Goal: Information Seeking & Learning: Compare options

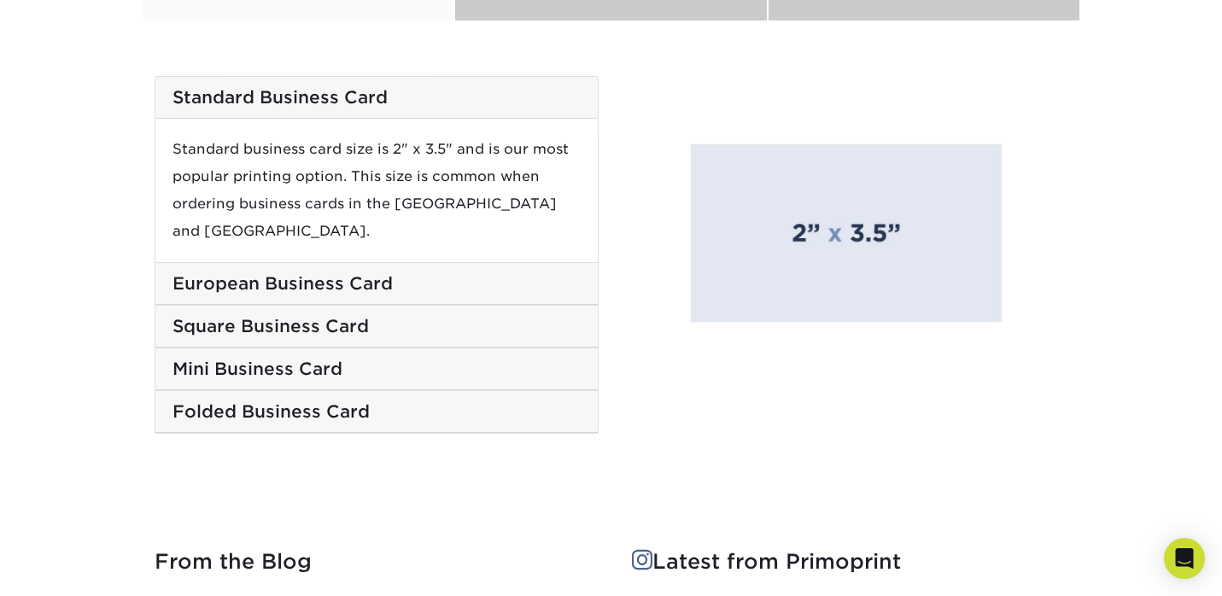
scroll to position [2914, 0]
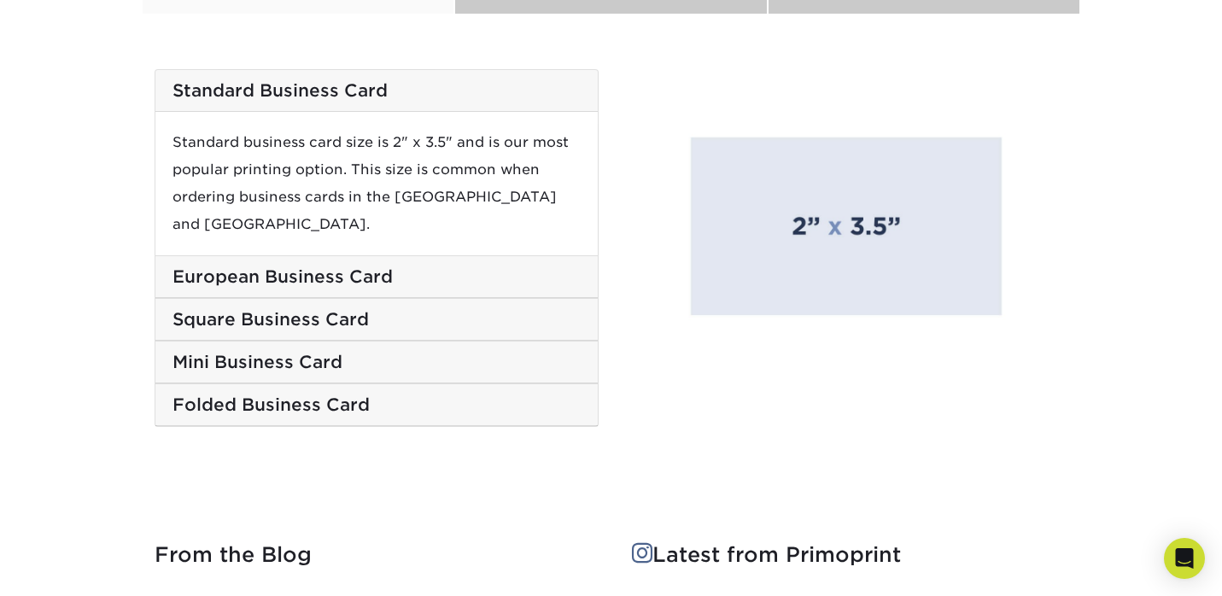
click at [459, 267] on h5 "European Business Card" at bounding box center [377, 277] width 408 height 21
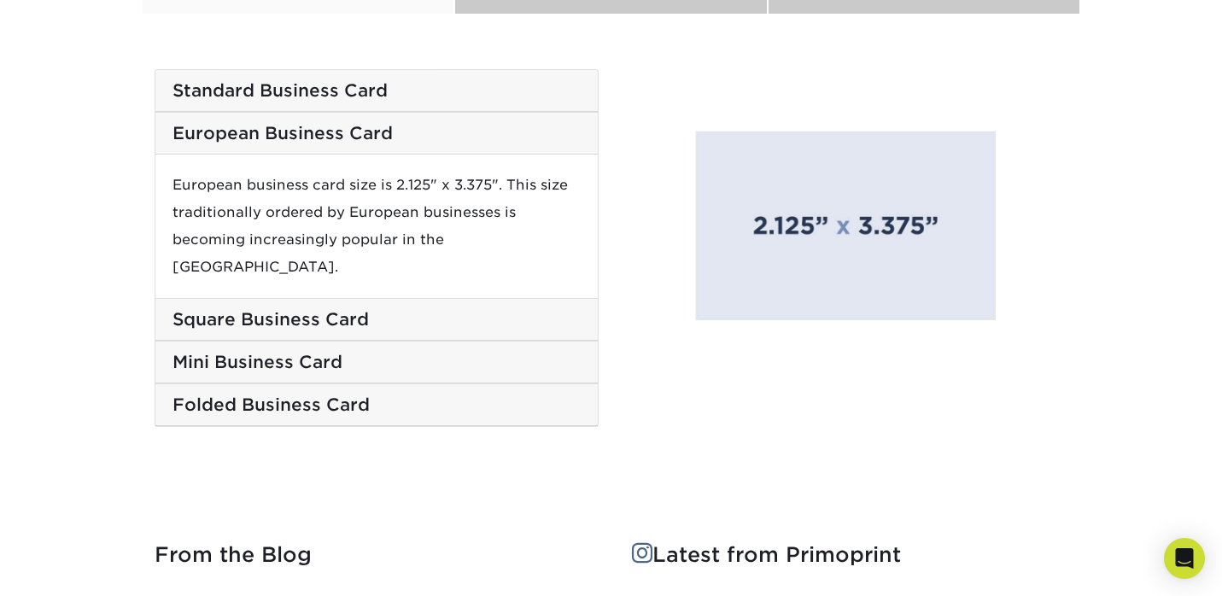
click at [448, 309] on h5 "Square Business Card" at bounding box center [377, 319] width 408 height 21
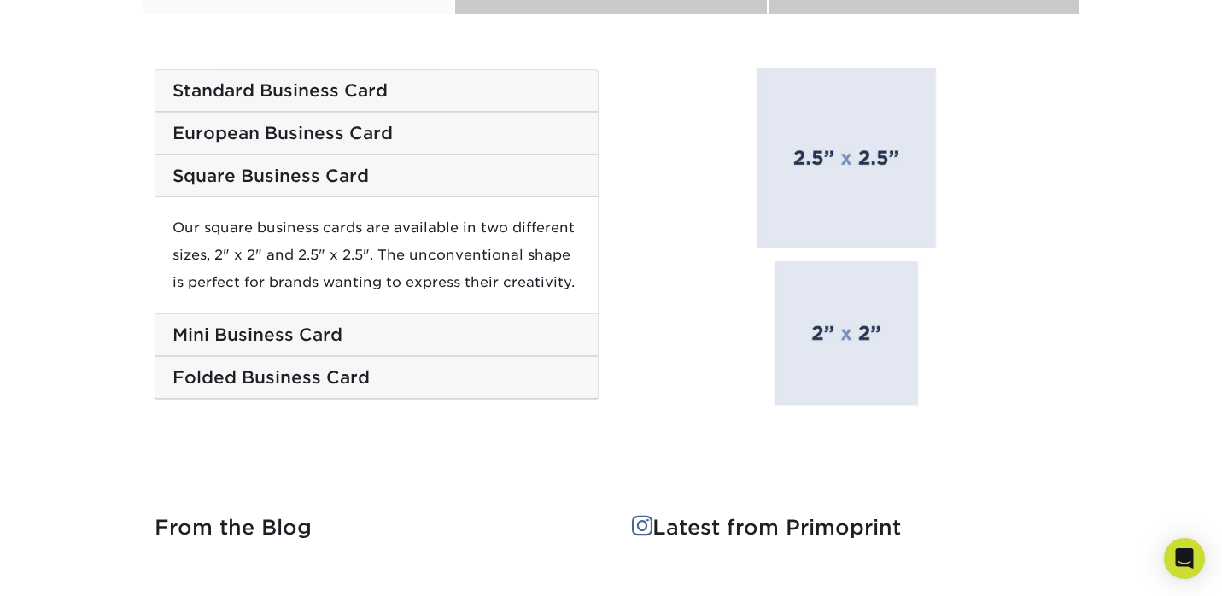
click at [443, 316] on div "Mini Business Card" at bounding box center [376, 335] width 442 height 42
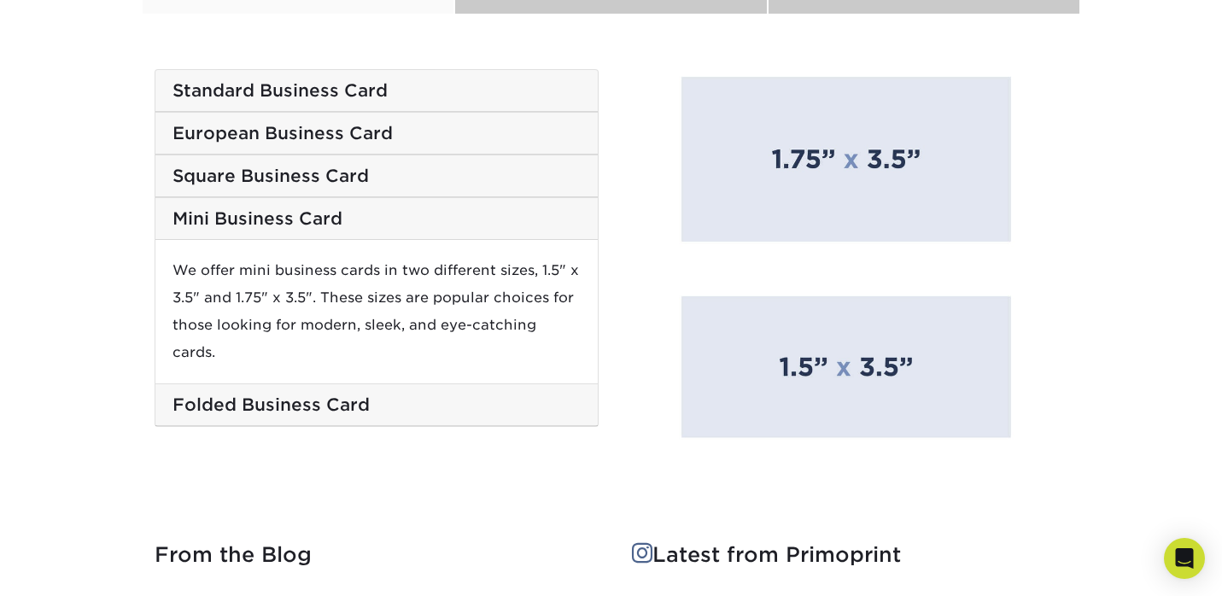
click at [437, 395] on h5 "Folded Business Card" at bounding box center [377, 405] width 408 height 21
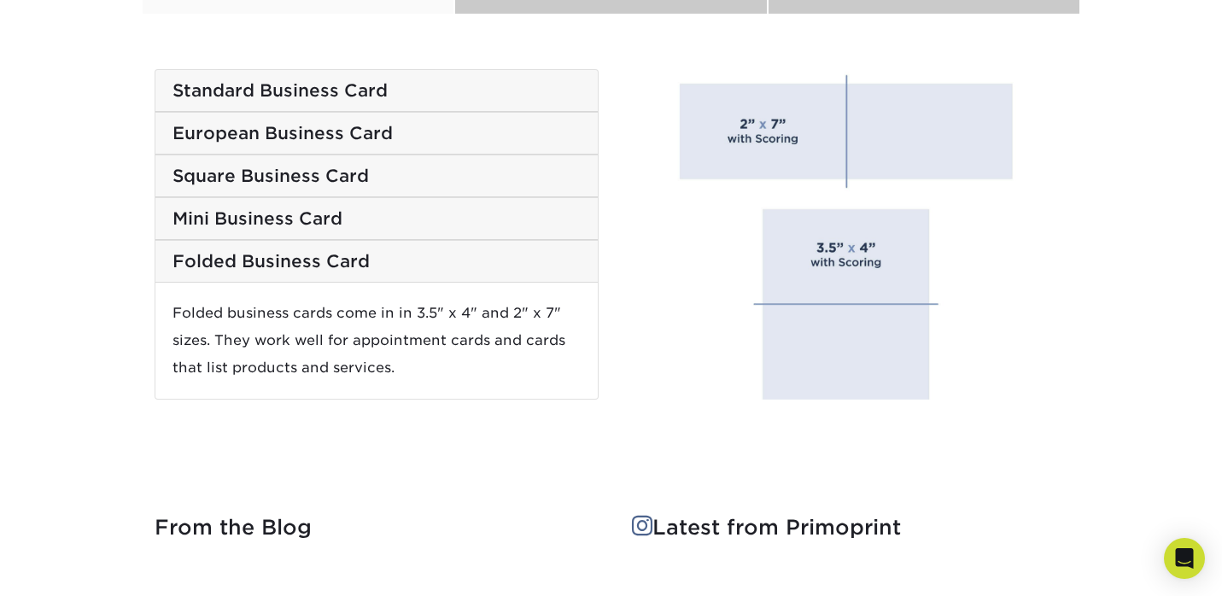
click at [400, 94] on h5 "Standard Business Card" at bounding box center [377, 90] width 408 height 21
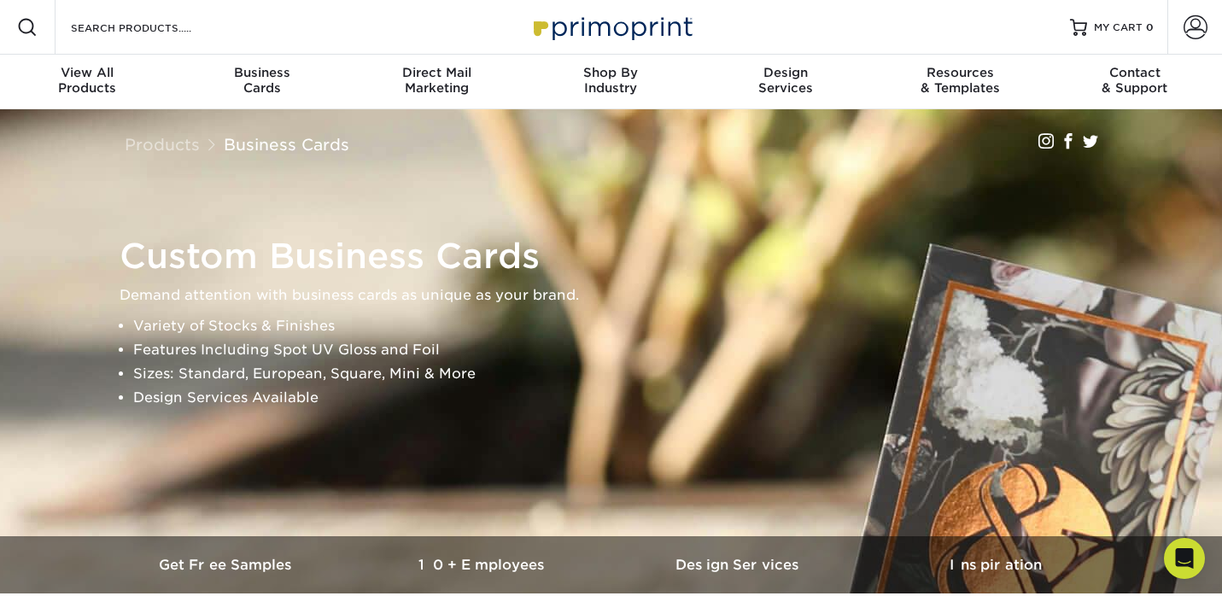
scroll to position [0, 0]
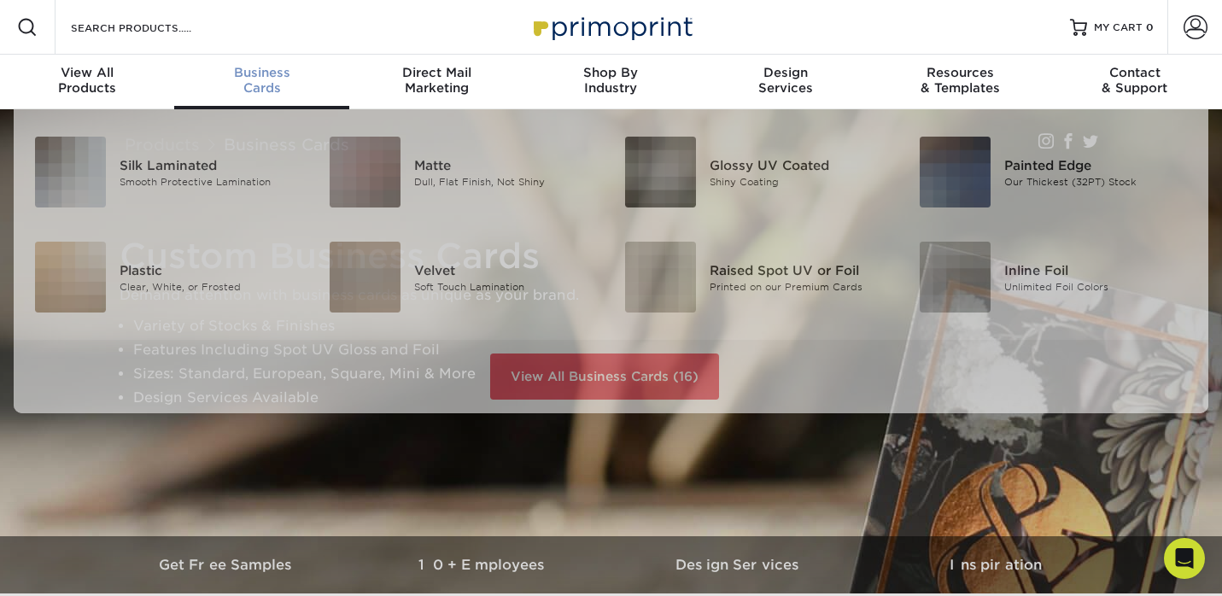
click at [261, 87] on div "Business Cards" at bounding box center [261, 80] width 174 height 31
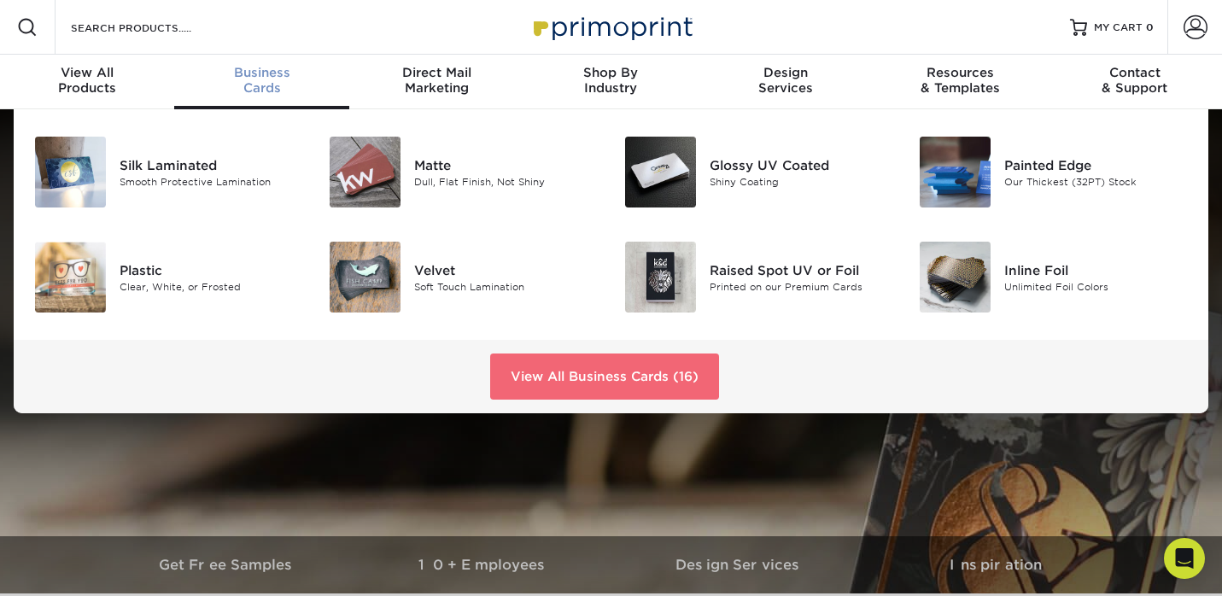
click at [561, 380] on link "View All Business Cards (16)" at bounding box center [604, 377] width 229 height 46
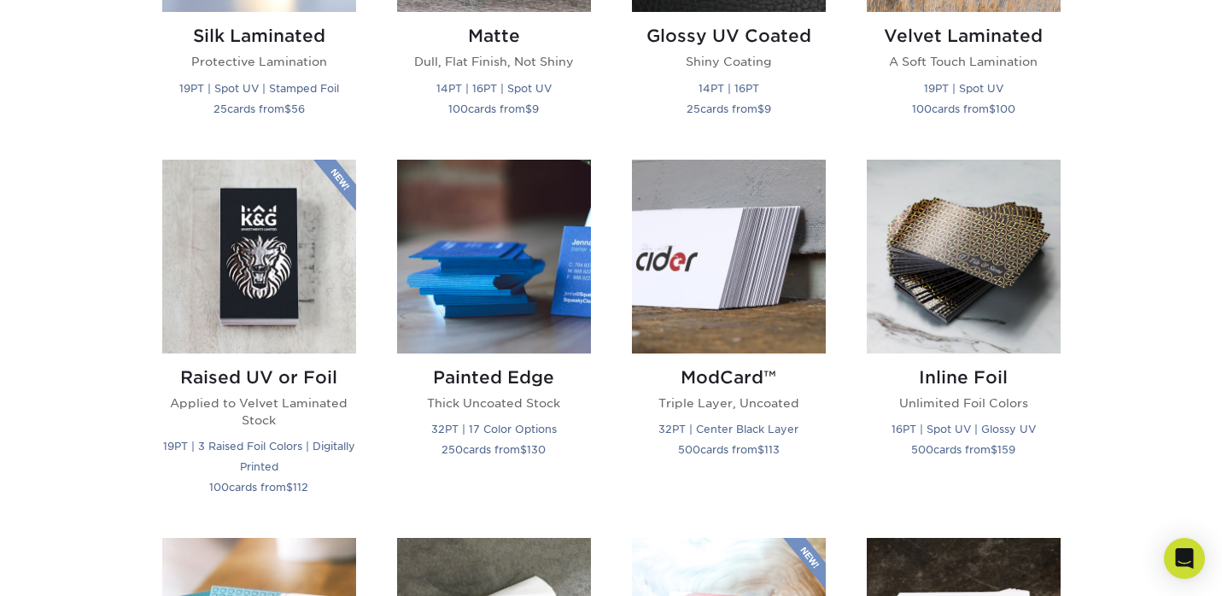
scroll to position [1048, 0]
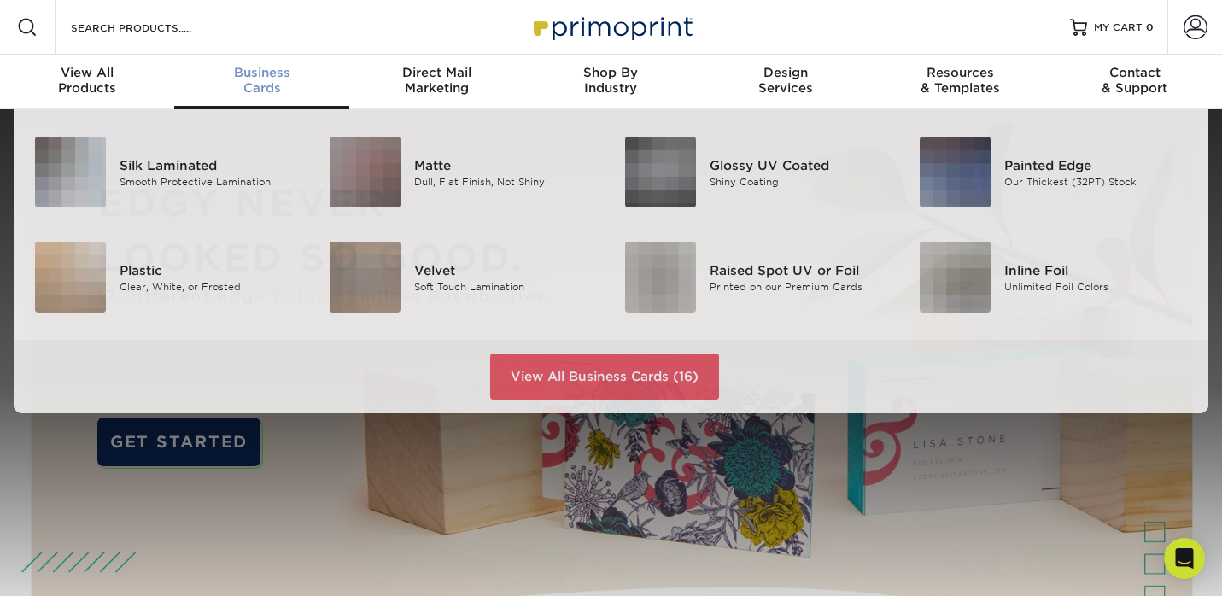
click at [263, 86] on div "Business Cards" at bounding box center [261, 80] width 174 height 31
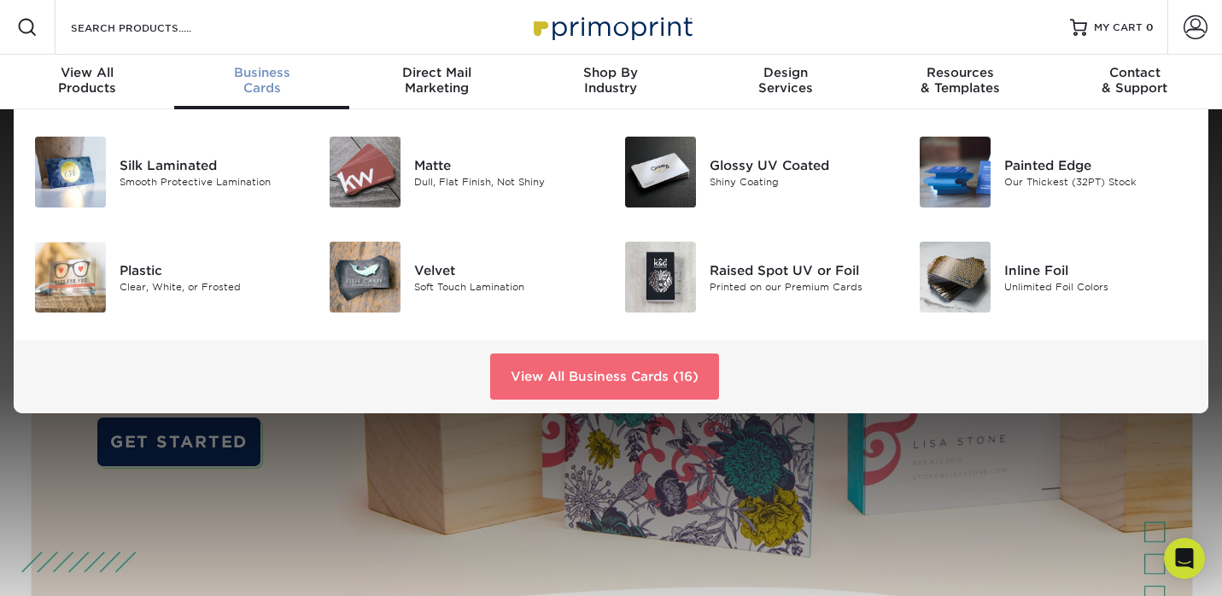
click at [561, 382] on link "View All Business Cards (16)" at bounding box center [604, 377] width 229 height 46
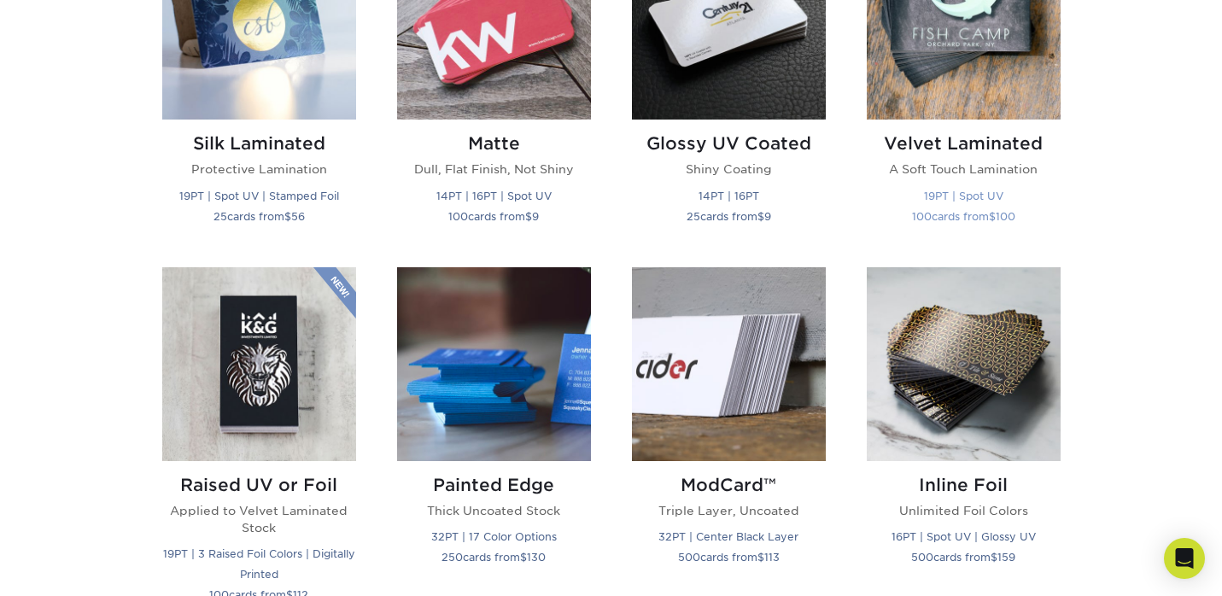
scroll to position [947, 0]
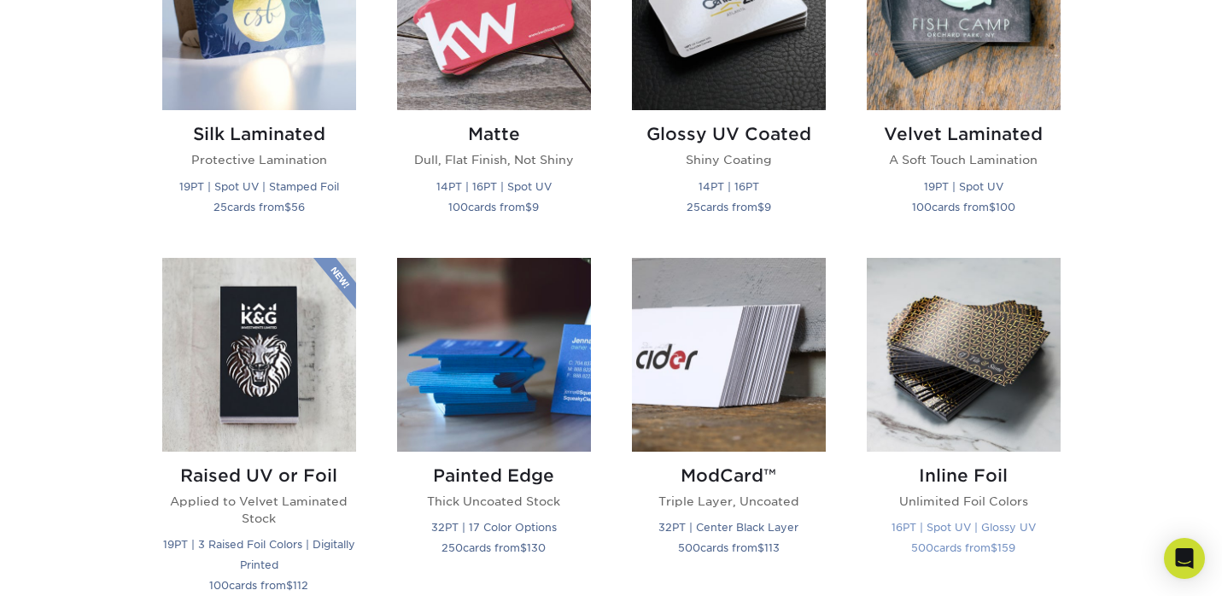
click at [969, 386] on img at bounding box center [964, 355] width 194 height 194
click at [272, 359] on img at bounding box center [259, 355] width 194 height 194
click at [905, 325] on img at bounding box center [964, 355] width 194 height 194
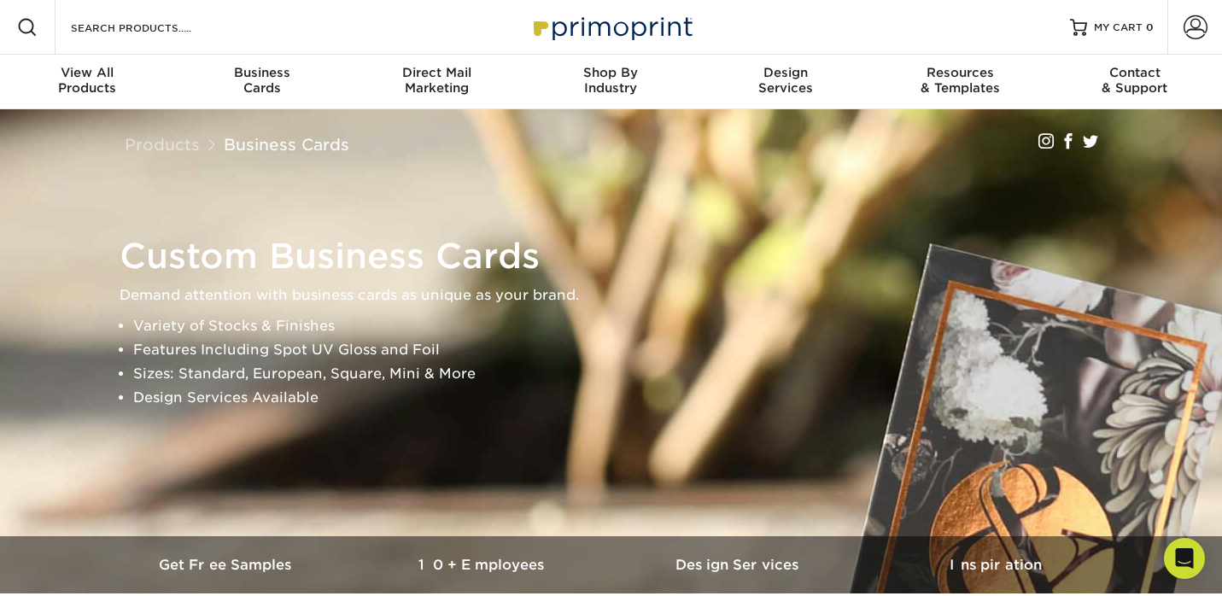
scroll to position [0, 0]
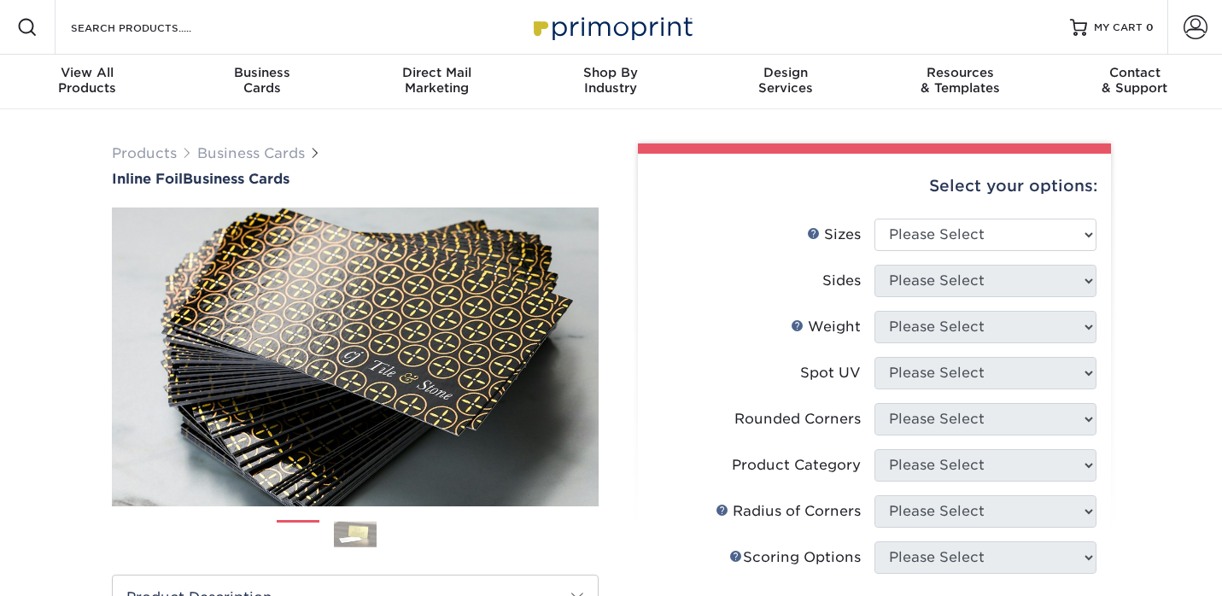
scroll to position [32, 0]
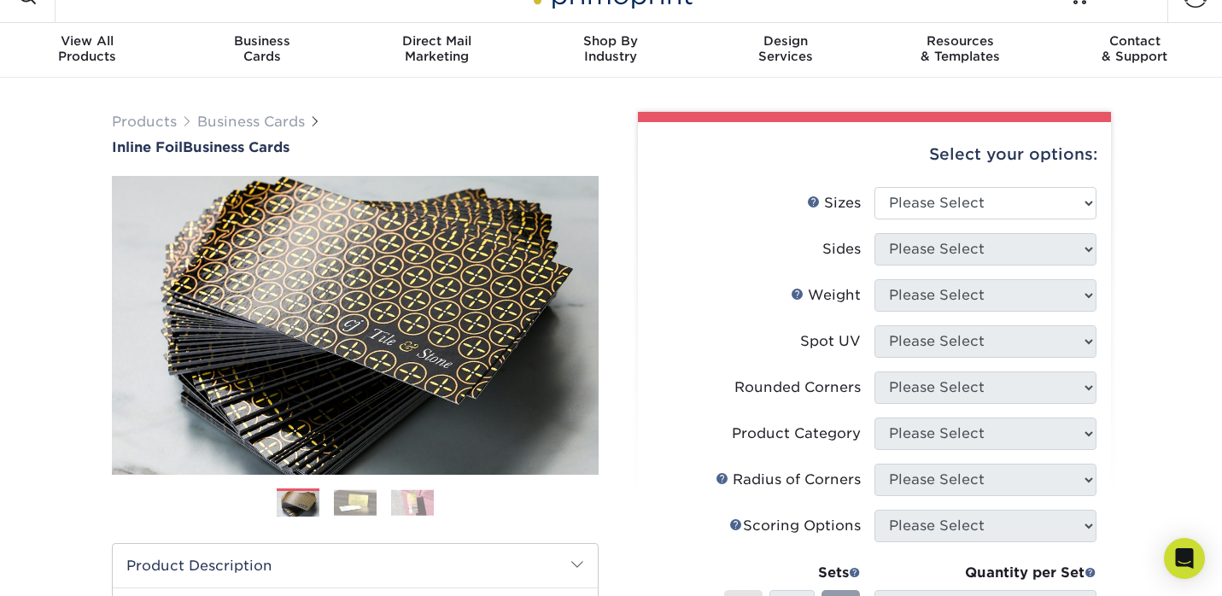
click at [338, 501] on img at bounding box center [355, 502] width 43 height 26
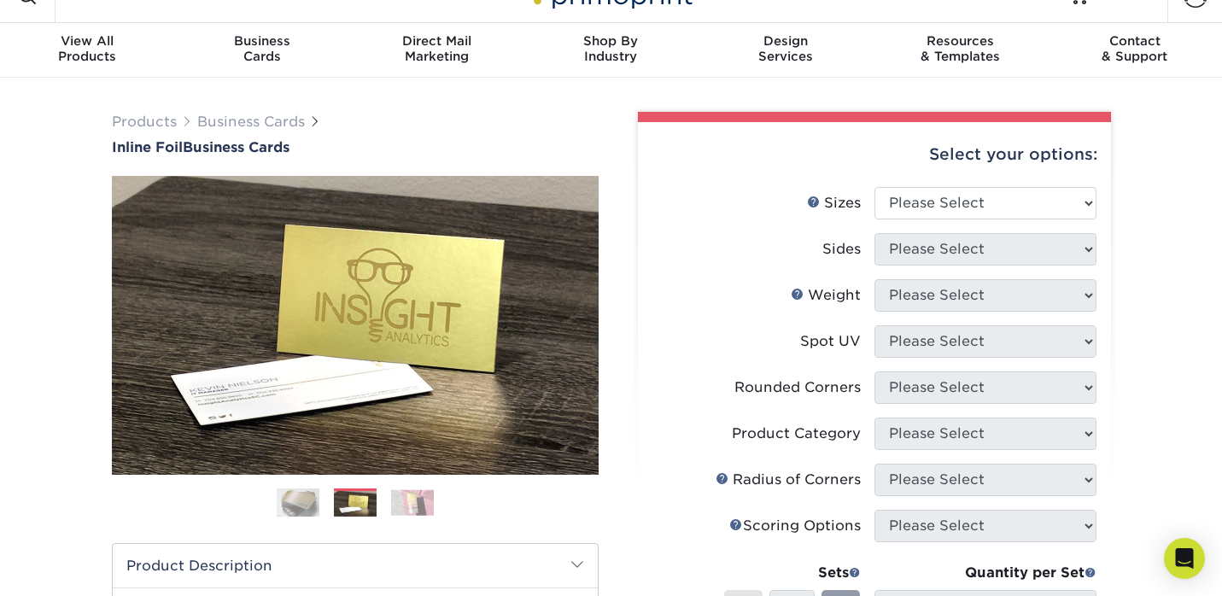
click at [405, 501] on img at bounding box center [412, 502] width 43 height 26
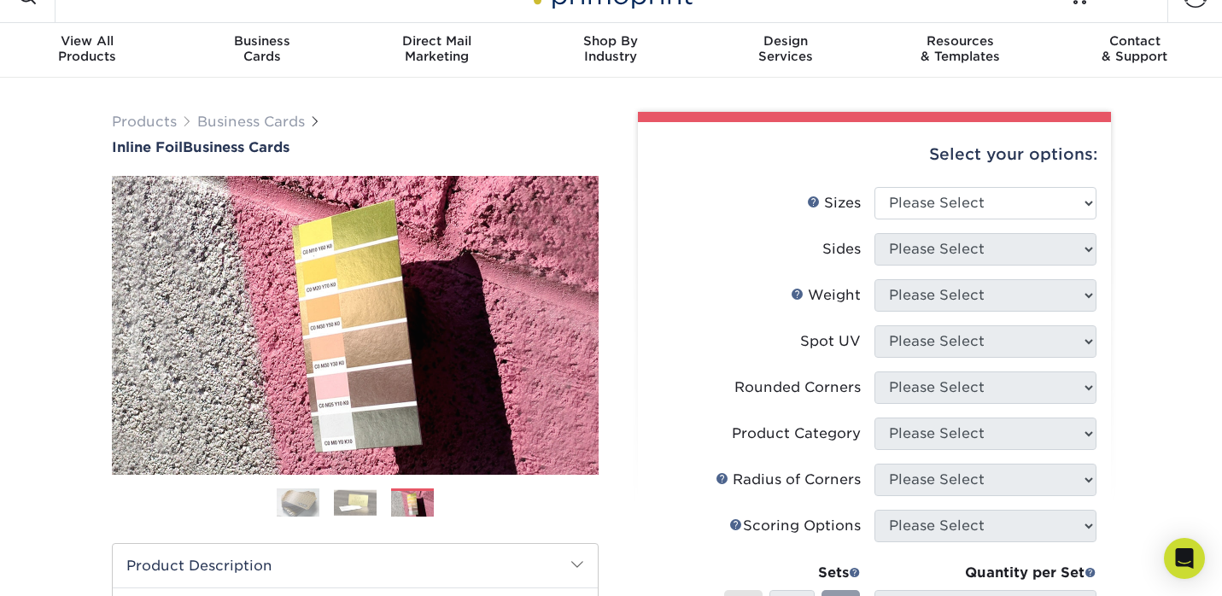
click at [349, 509] on img at bounding box center [355, 502] width 43 height 26
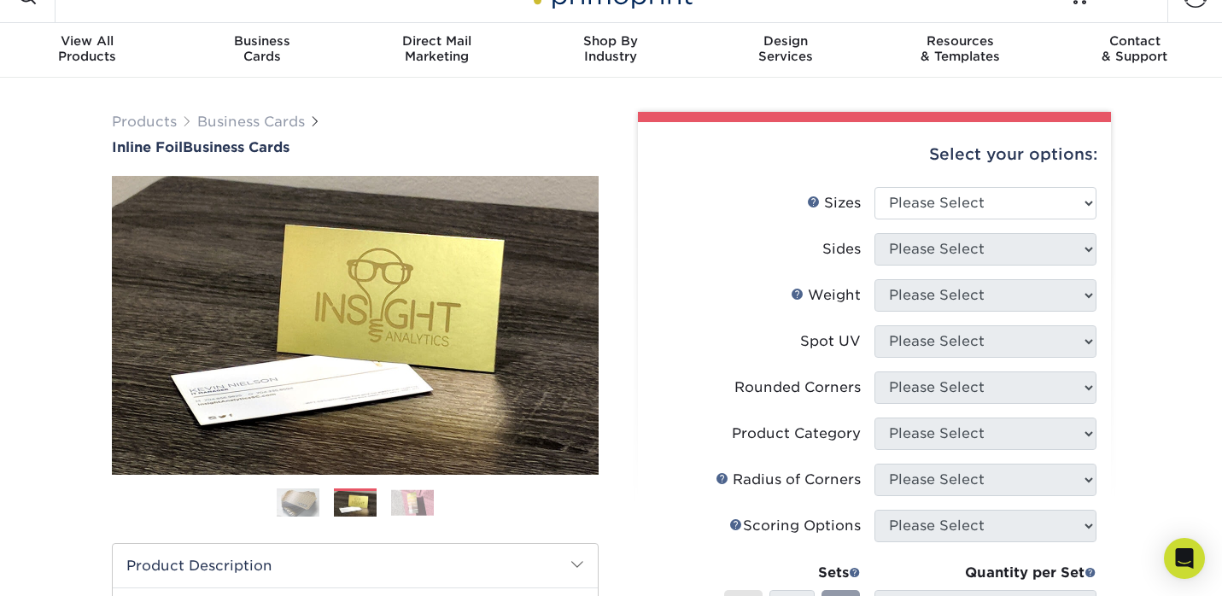
click at [402, 507] on img at bounding box center [412, 502] width 43 height 26
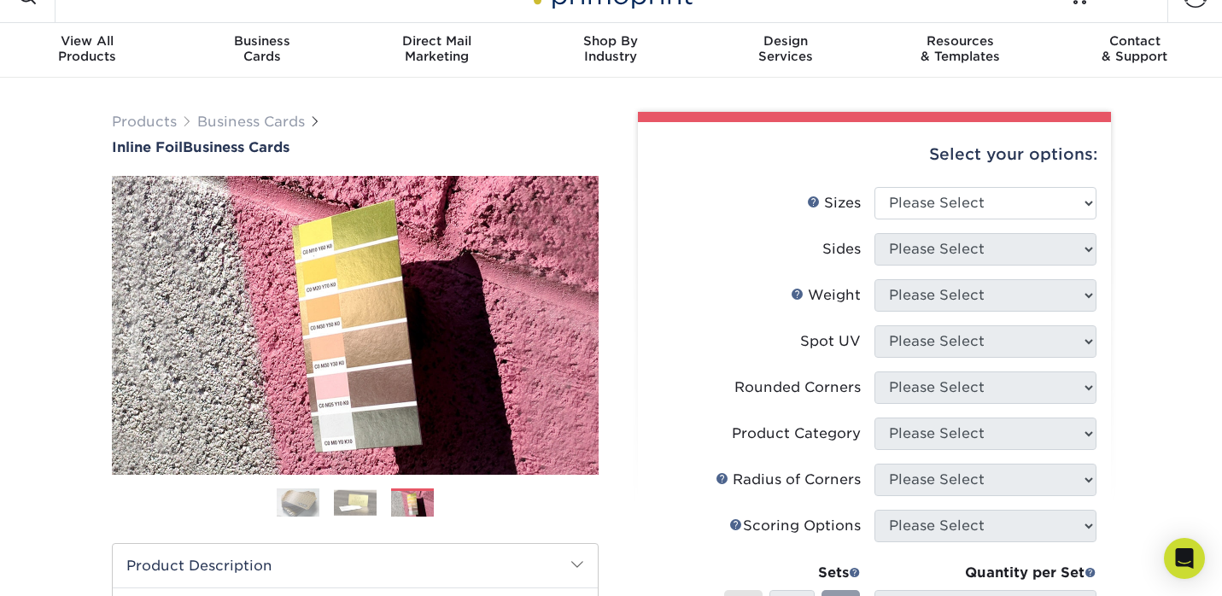
click at [312, 507] on img at bounding box center [298, 503] width 43 height 43
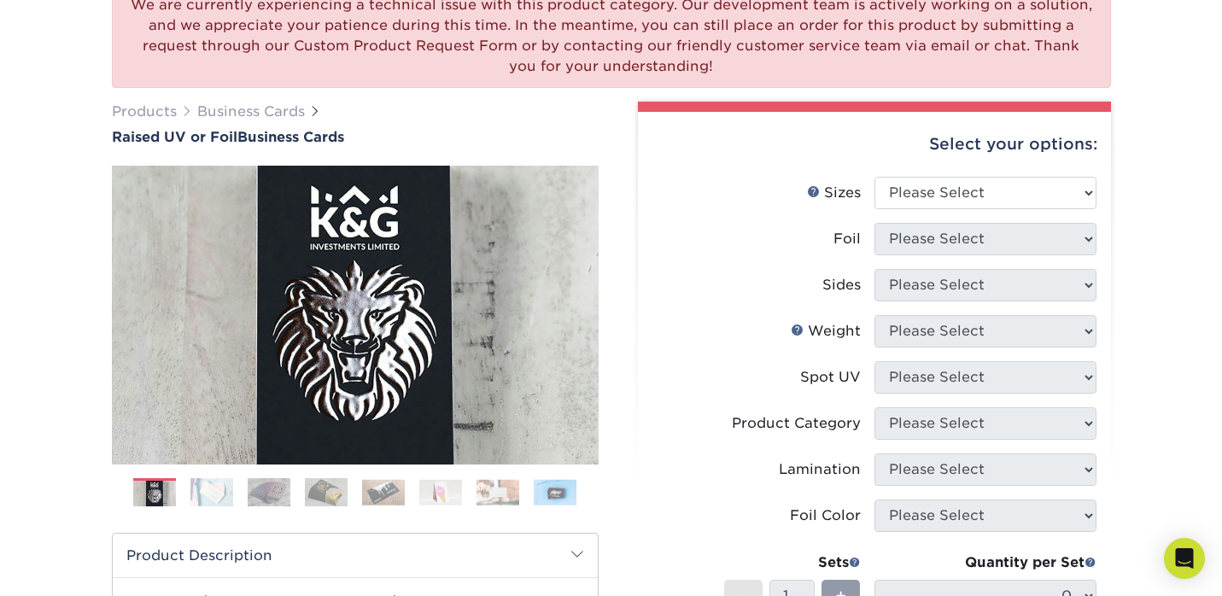
scroll to position [149, 0]
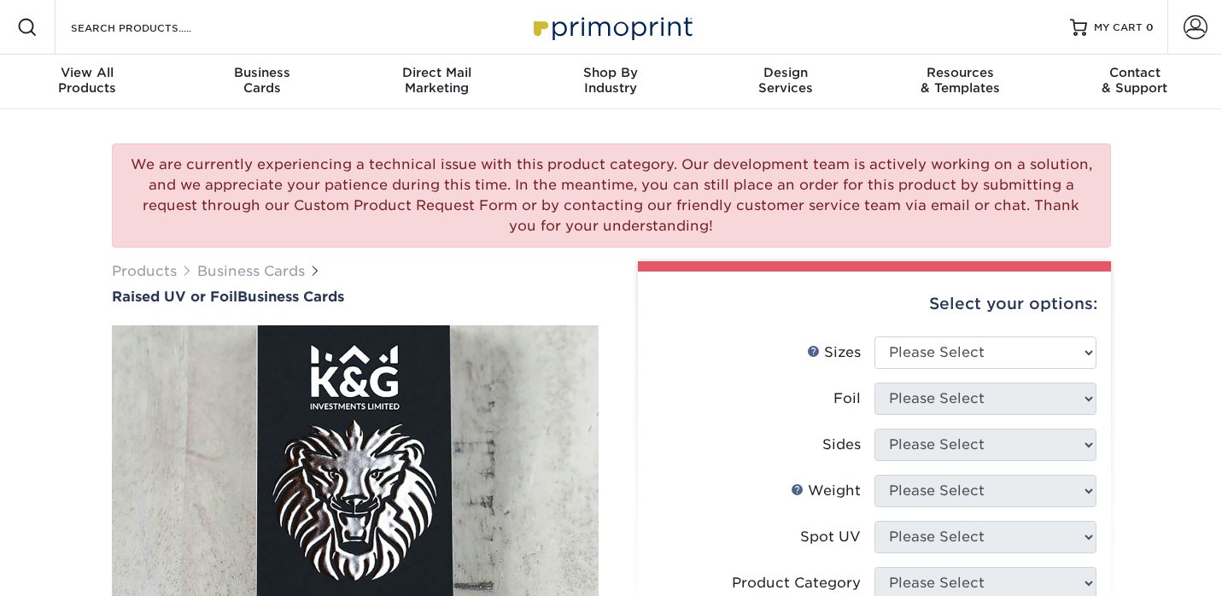
scroll to position [149, 0]
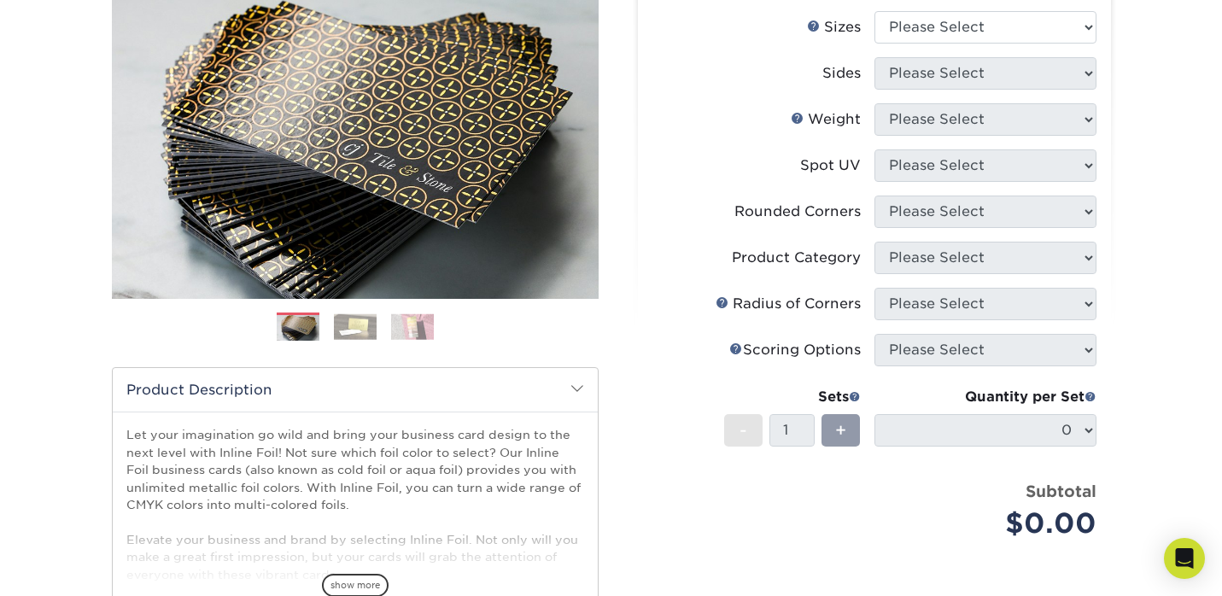
scroll to position [206, 0]
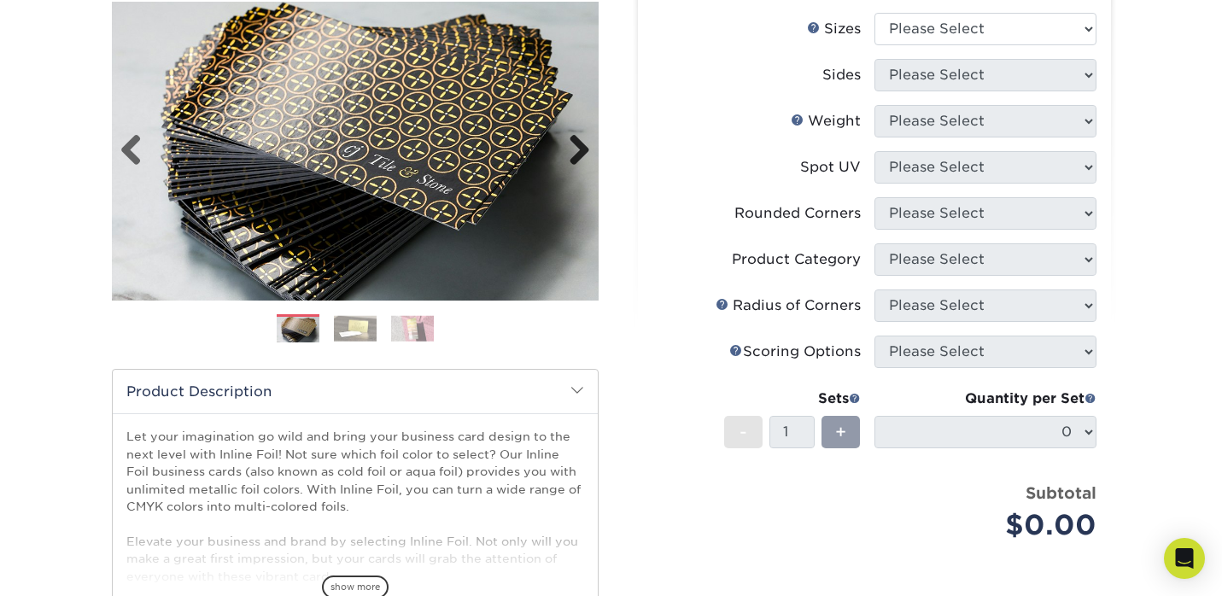
click at [573, 144] on link "Next" at bounding box center [573, 151] width 34 height 34
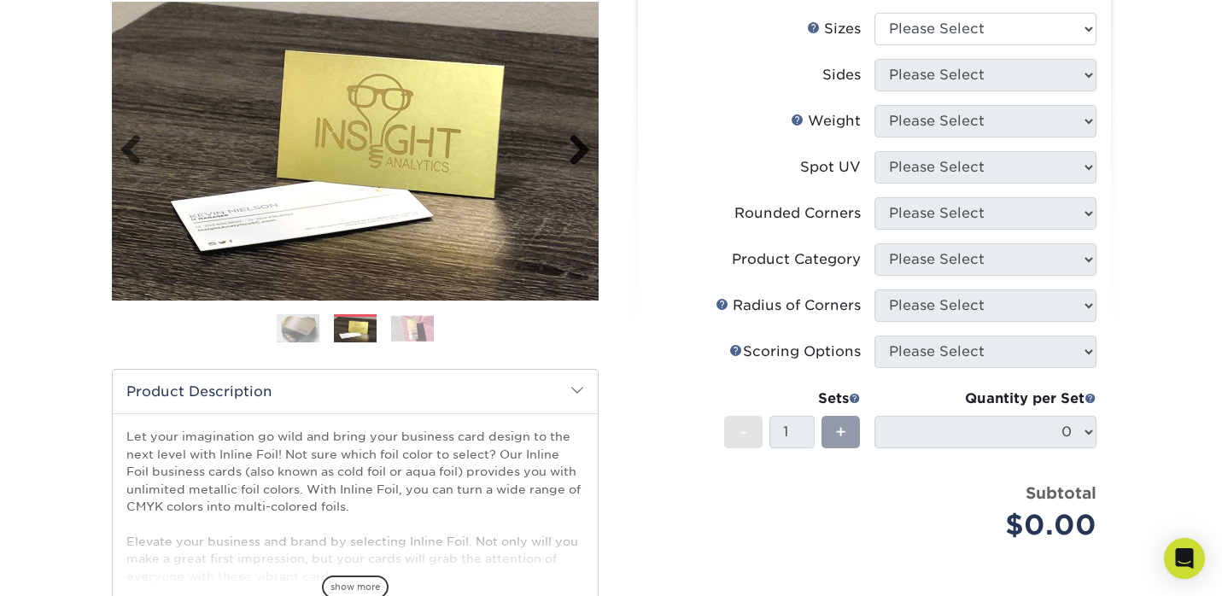
click at [573, 144] on link "Next" at bounding box center [573, 151] width 34 height 34
